Goal: Check status: Check status

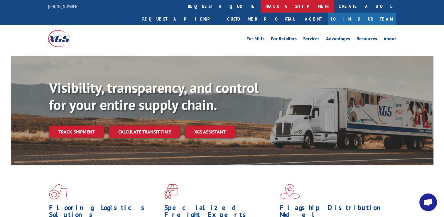
click at [261, 1] on link "track a shipment" at bounding box center [298, 6] width 74 height 13
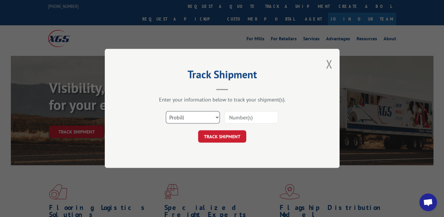
drag, startPoint x: 197, startPoint y: 113, endPoint x: 194, endPoint y: 120, distance: 8.4
click at [197, 113] on select "Select category... Probill BOL PO" at bounding box center [193, 117] width 54 height 12
select select "bol"
click at [166, 111] on select "Select category... Probill BOL PO" at bounding box center [193, 117] width 54 height 12
click at [242, 122] on input at bounding box center [251, 117] width 54 height 12
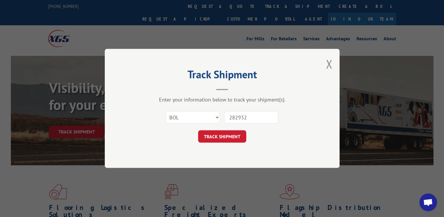
type input "2829328"
click at [235, 142] on button "TRACK SHIPMENT" at bounding box center [222, 136] width 48 height 12
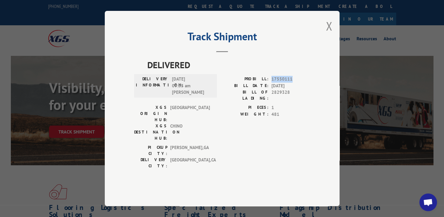
drag, startPoint x: 294, startPoint y: 90, endPoint x: 272, endPoint y: 89, distance: 22.0
click at [272, 82] on span "17550111" at bounding box center [291, 79] width 39 height 7
drag, startPoint x: 272, startPoint y: 89, endPoint x: 289, endPoint y: 91, distance: 16.9
click at [288, 82] on span "17550111" at bounding box center [291, 79] width 39 height 7
copy span "17550111"
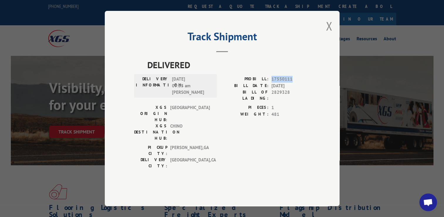
click at [280, 82] on span "17550111" at bounding box center [291, 79] width 39 height 7
click at [337, 43] on div "Track Shipment DELIVERED DELIVERY INFORMATION: [DATE] 09:05 am [PERSON_NAME]: 1…" at bounding box center [222, 108] width 235 height 195
click at [333, 43] on div "Track Shipment DELIVERED DELIVERY INFORMATION: [DATE] 09:05 am [PERSON_NAME]: 1…" at bounding box center [222, 108] width 235 height 195
